Goal: Transaction & Acquisition: Download file/media

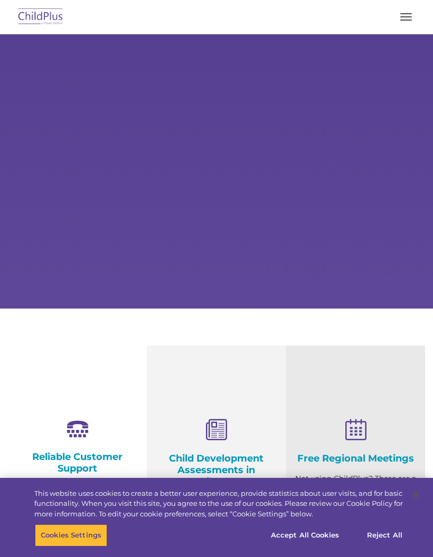
select select "MEDIUM"
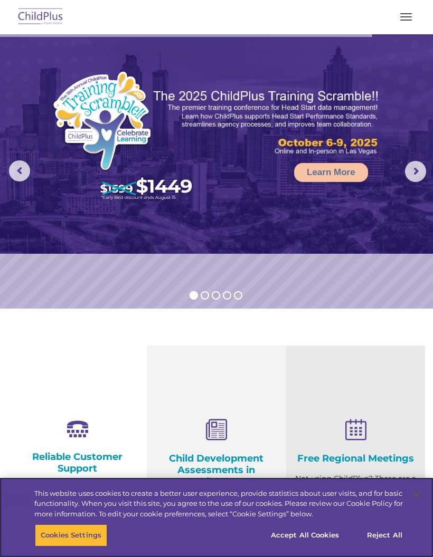
click at [318, 530] on button "Accept All Cookies" at bounding box center [305, 535] width 80 height 22
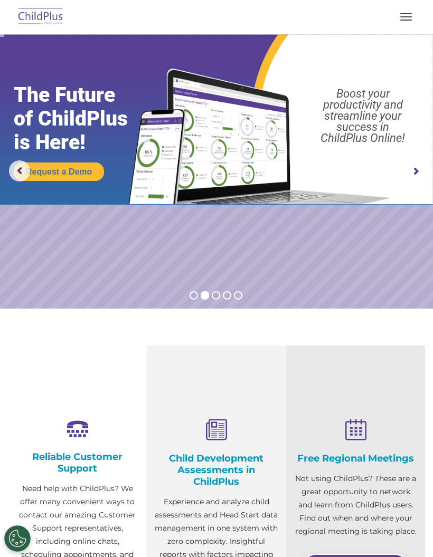
click at [403, 20] on span "button" at bounding box center [406, 20] width 12 height 1
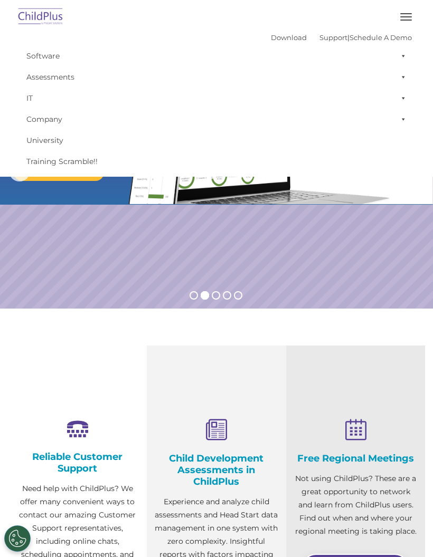
click at [52, 16] on img at bounding box center [41, 17] width 50 height 25
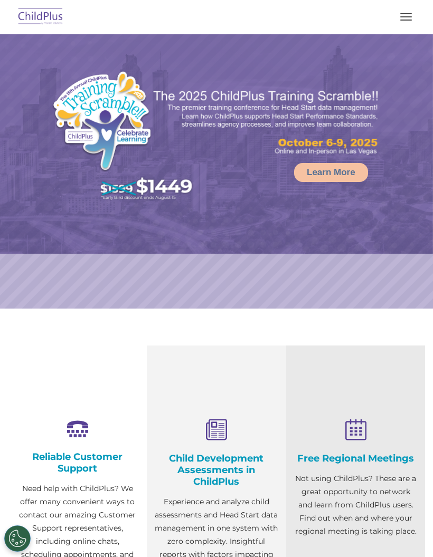
select select "MEDIUM"
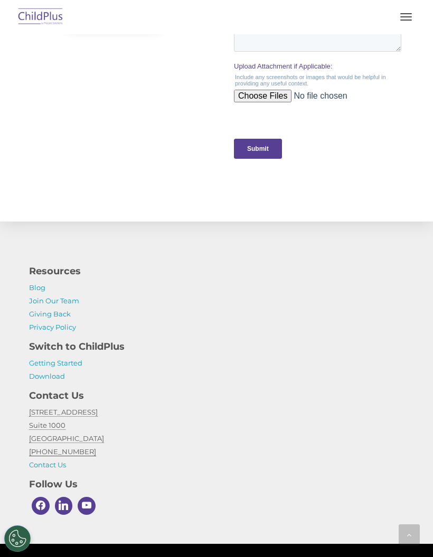
scroll to position [1149, 0]
click at [50, 375] on link "Download" at bounding box center [47, 377] width 36 height 8
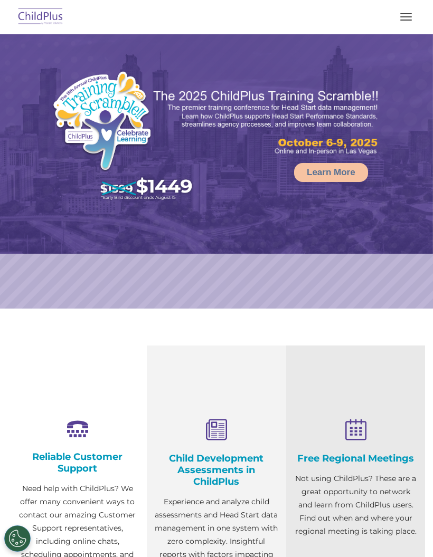
select select "MEDIUM"
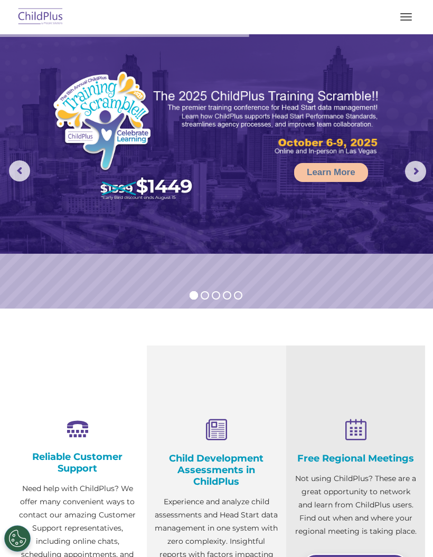
click at [413, 175] on rs-arrow at bounding box center [415, 171] width 21 height 21
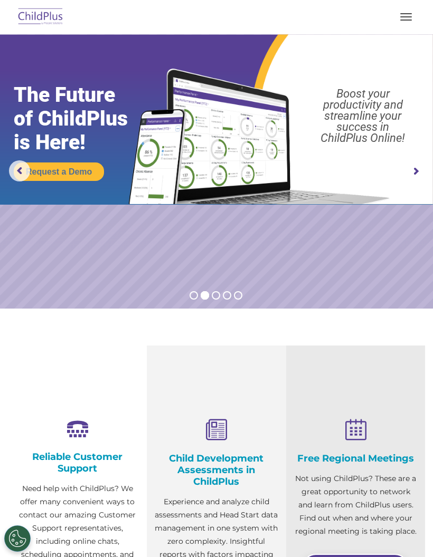
click at [414, 176] on rs-arrow at bounding box center [415, 171] width 21 height 21
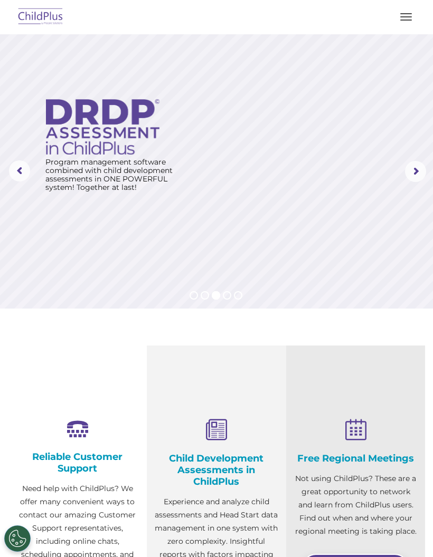
click at [405, 17] on button "button" at bounding box center [406, 16] width 22 height 17
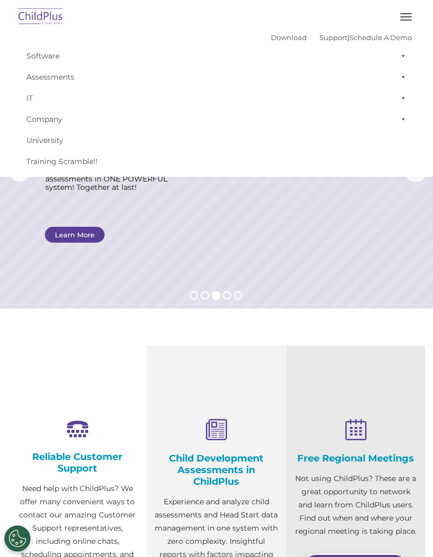
click at [273, 41] on link "Download" at bounding box center [289, 37] width 36 height 8
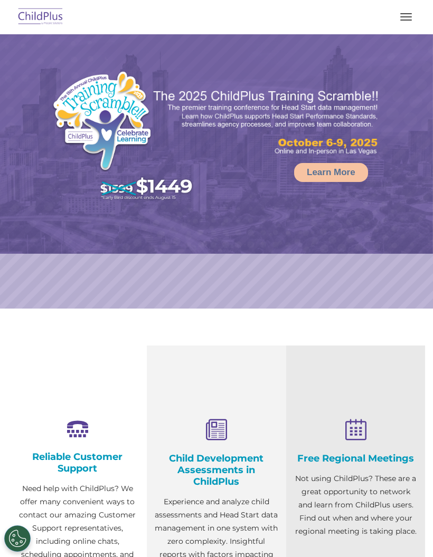
select select "MEDIUM"
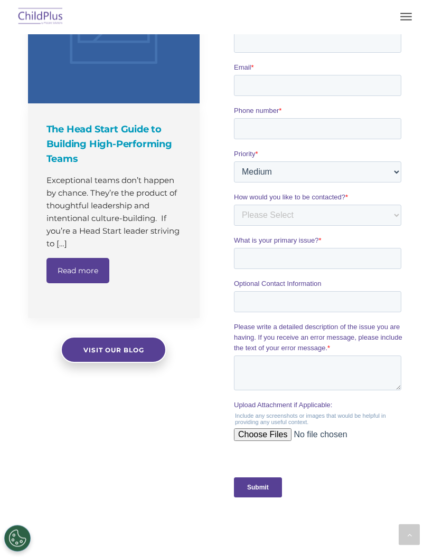
scroll to position [810, 0]
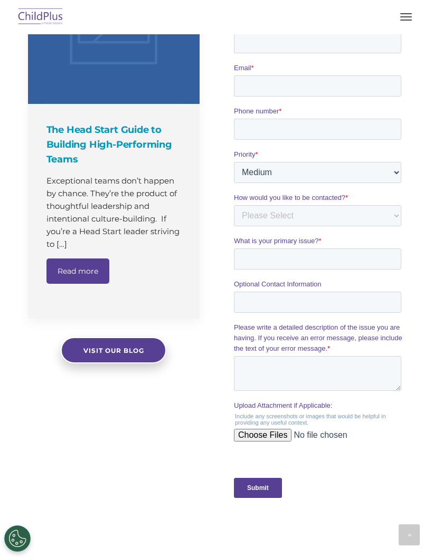
click at [23, 540] on button "Cookies Settings" at bounding box center [17, 539] width 26 height 26
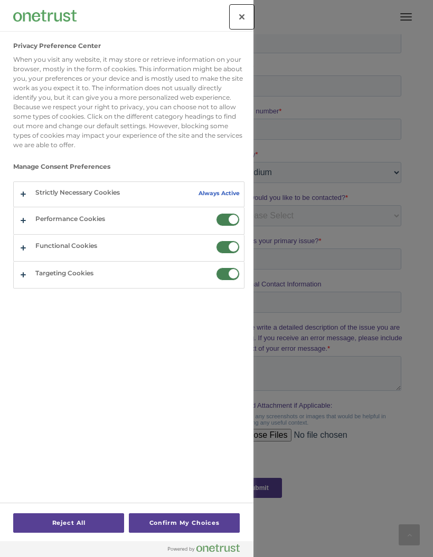
click at [243, 16] on button "Close" at bounding box center [241, 16] width 23 height 23
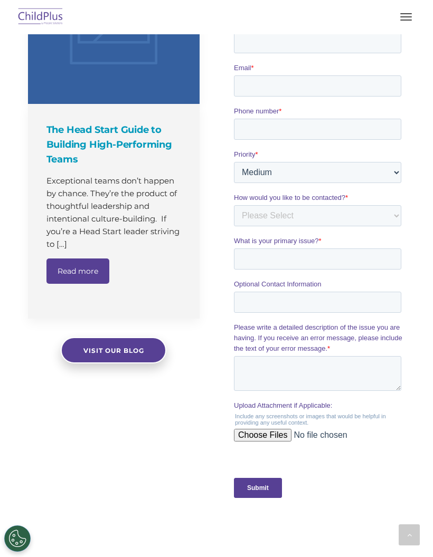
click at [45, 15] on img at bounding box center [41, 17] width 50 height 25
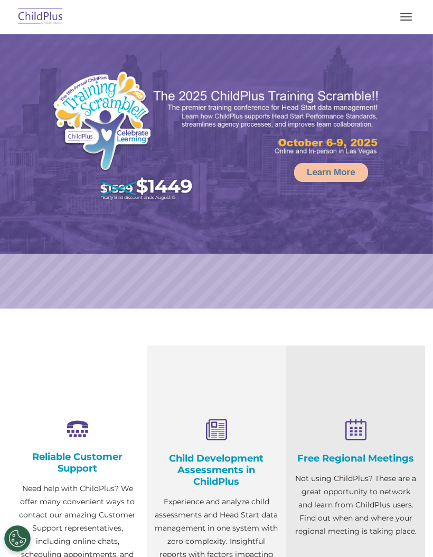
select select "MEDIUM"
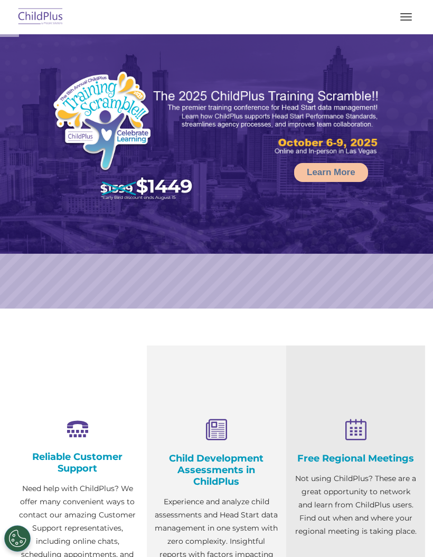
click at [403, 16] on span "button" at bounding box center [406, 16] width 12 height 1
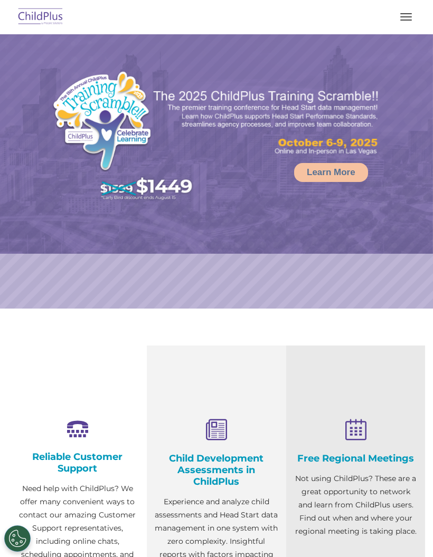
select select "MEDIUM"
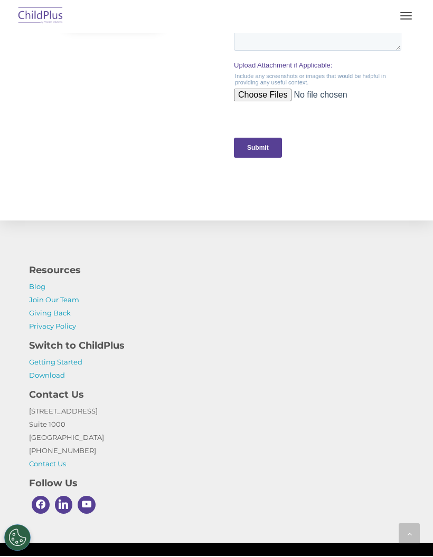
scroll to position [1149, 0]
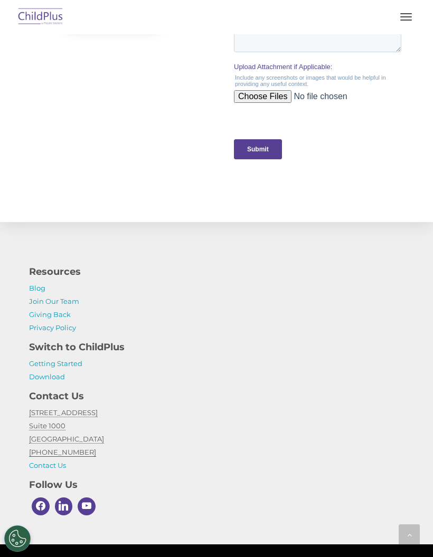
click at [69, 359] on link "Getting Started" at bounding box center [55, 363] width 53 height 8
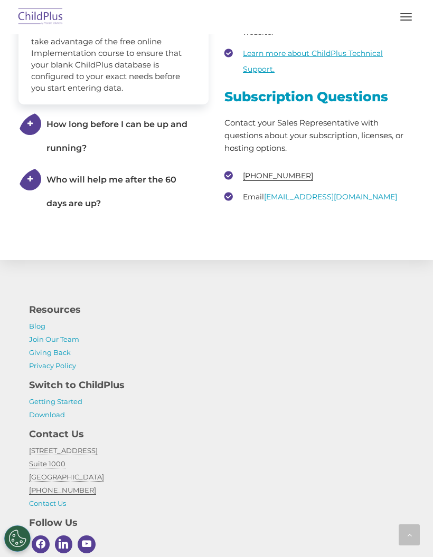
scroll to position [2000, 0]
click at [48, 415] on link "Download" at bounding box center [47, 415] width 36 height 8
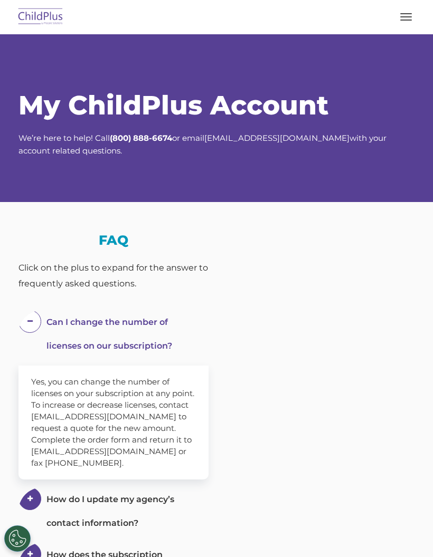
select select "MEDIUM"
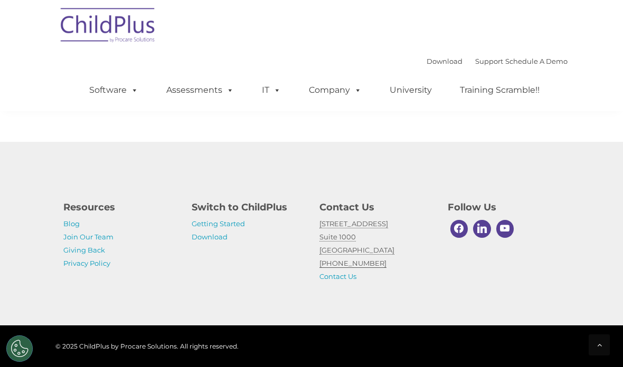
scroll to position [953, 0]
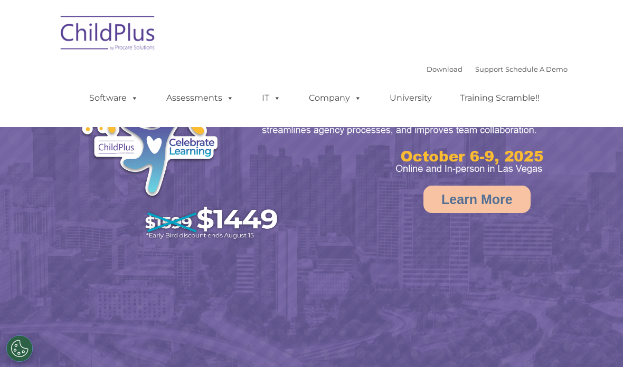
select select "MEDIUM"
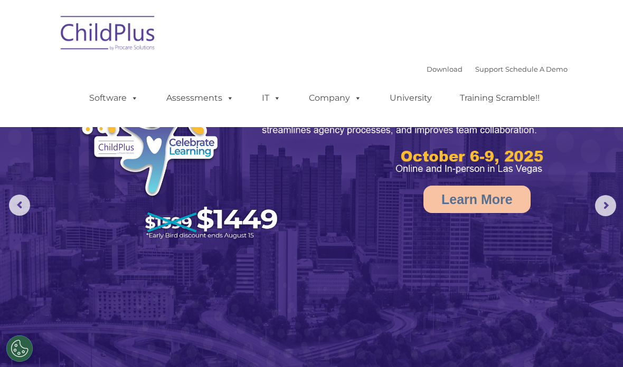
click at [348, 49] on div "Download Support | Schedule A Demo  MENU MENU Software ChildPlus: The original…" at bounding box center [311, 63] width 512 height 111
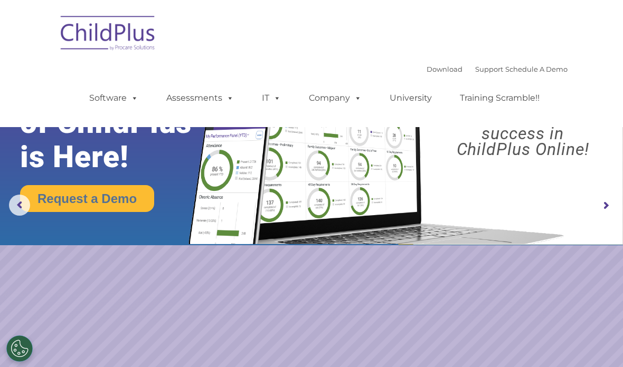
click at [433, 68] on link "Download" at bounding box center [444, 69] width 36 height 8
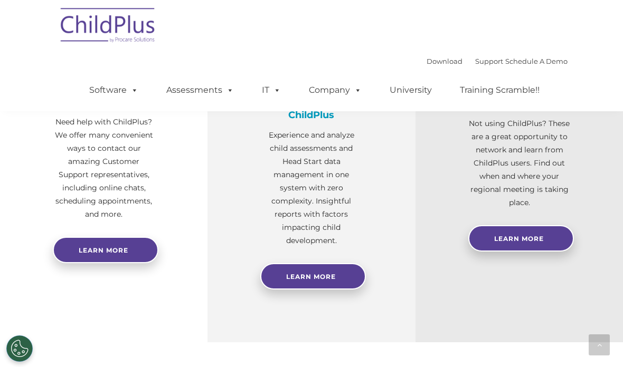
scroll to position [492, 0]
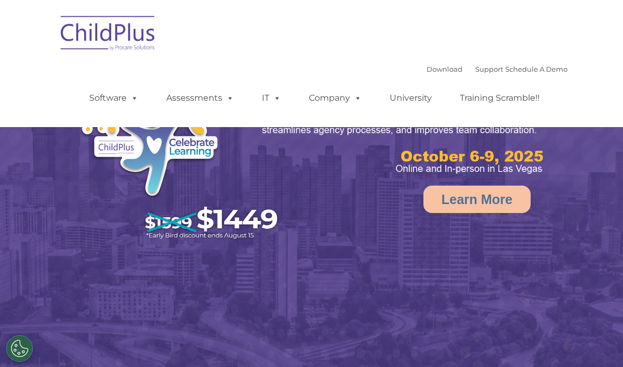
select select "MEDIUM"
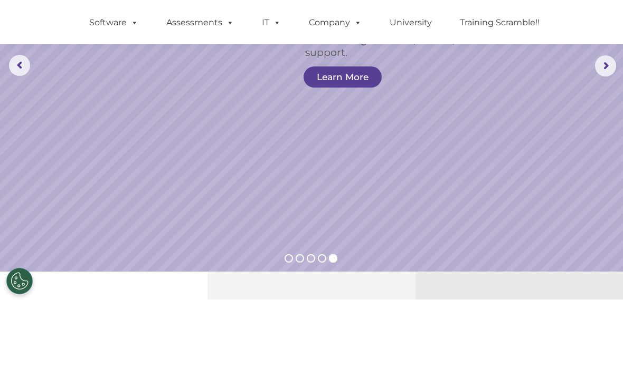
scroll to position [140, 0]
